Goal: Information Seeking & Learning: Learn about a topic

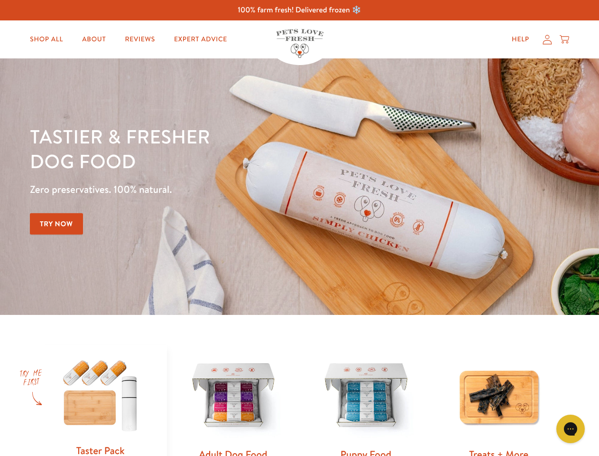
click at [300, 228] on div "Tastier & fresher dog food Zero preservatives. 100% natural. Try Now" at bounding box center [210, 186] width 360 height 125
click at [571, 429] on icon "Gorgias live chat" at bounding box center [570, 428] width 9 height 9
